Goal: Navigation & Orientation: Find specific page/section

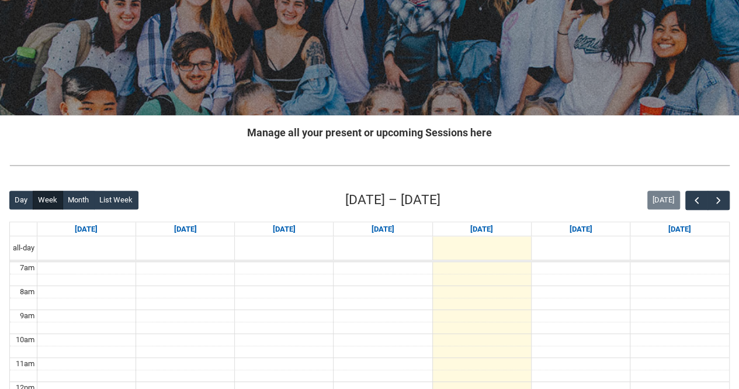
scroll to position [175, 0]
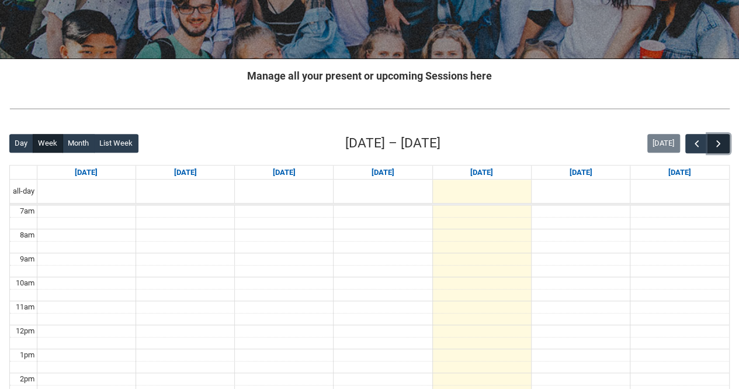
click at [728, 143] on button "button" at bounding box center [719, 143] width 22 height 19
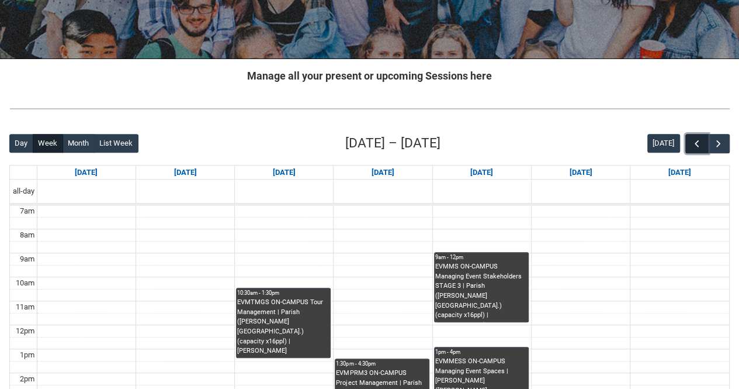
click at [693, 141] on span "button" at bounding box center [697, 144] width 12 height 12
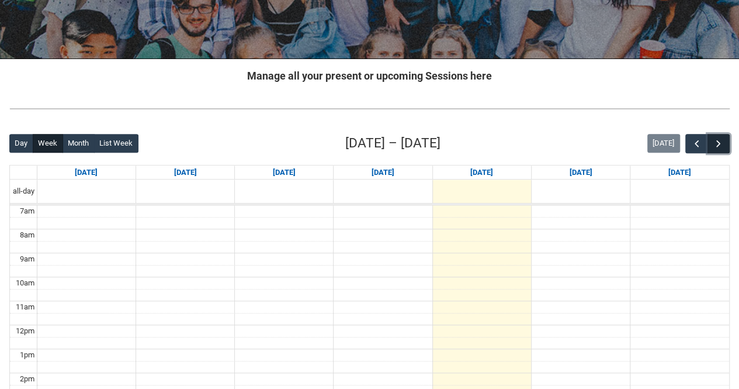
click at [721, 141] on span "button" at bounding box center [719, 144] width 12 height 12
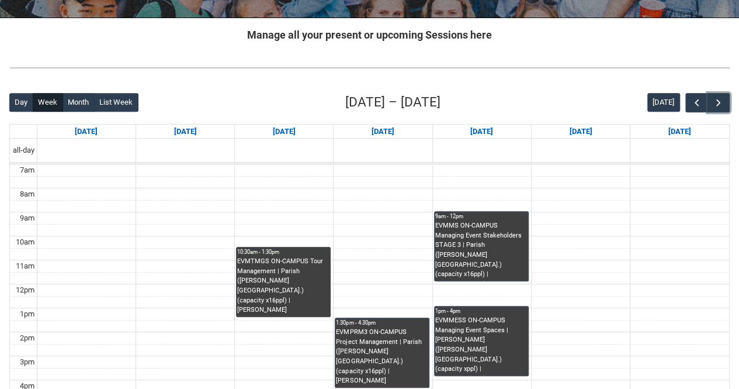
scroll to position [234, 0]
